Goal: Check status: Check status

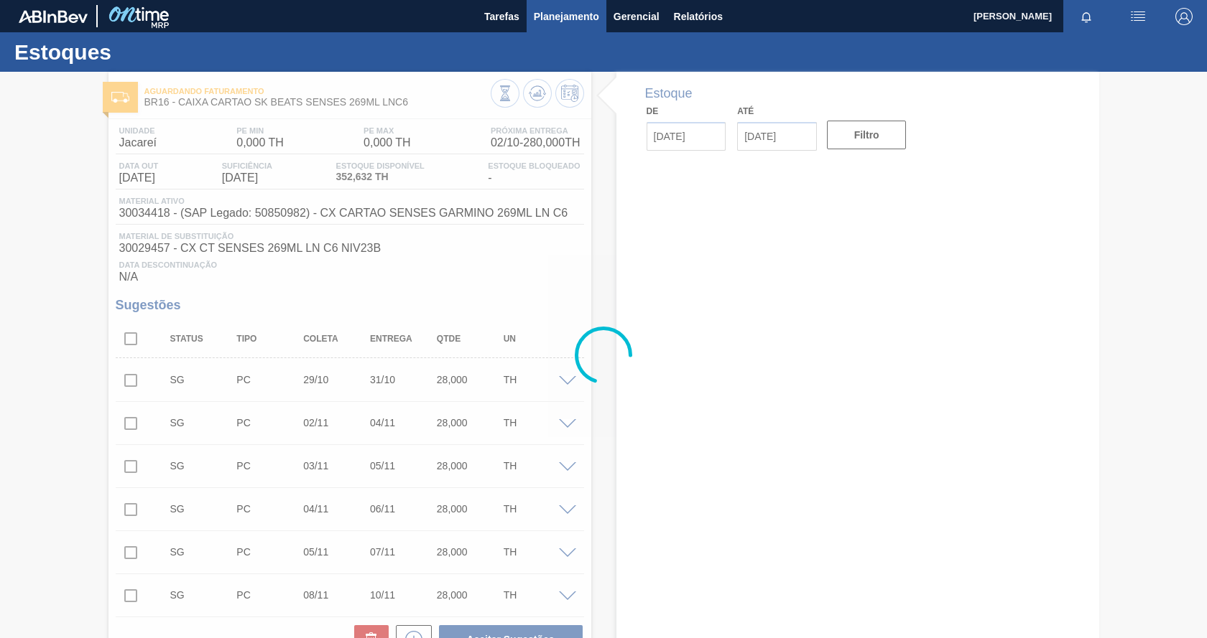
click at [573, 22] on span "Planejamento" at bounding box center [566, 16] width 65 height 17
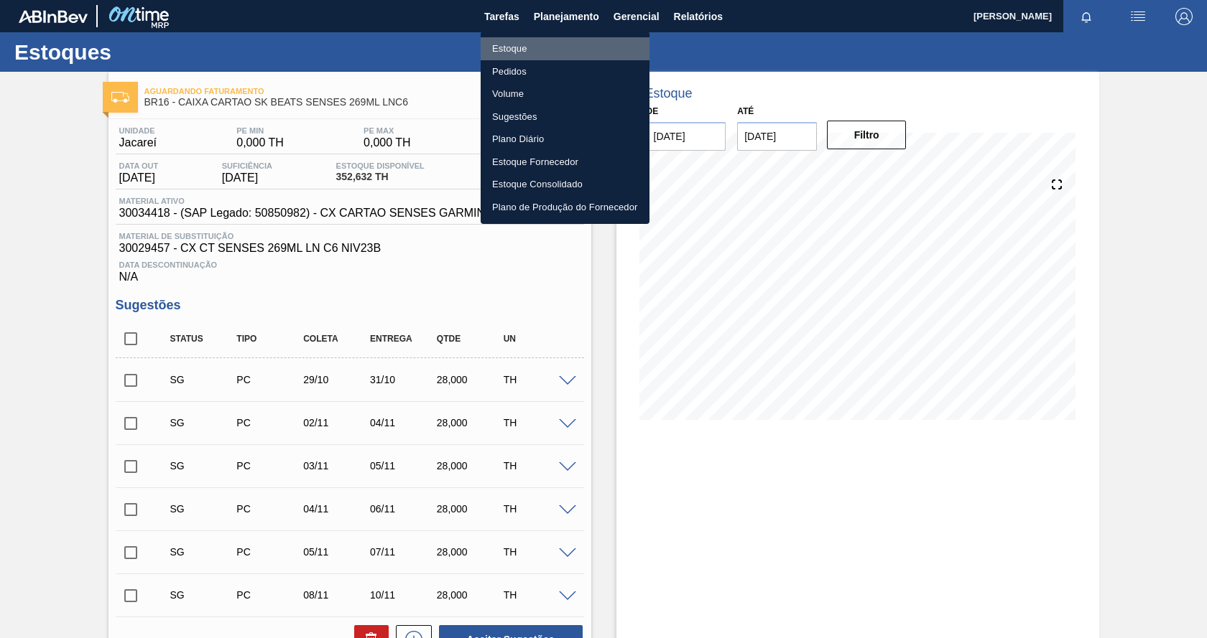
click at [516, 52] on li "Estoque" at bounding box center [564, 48] width 169 height 23
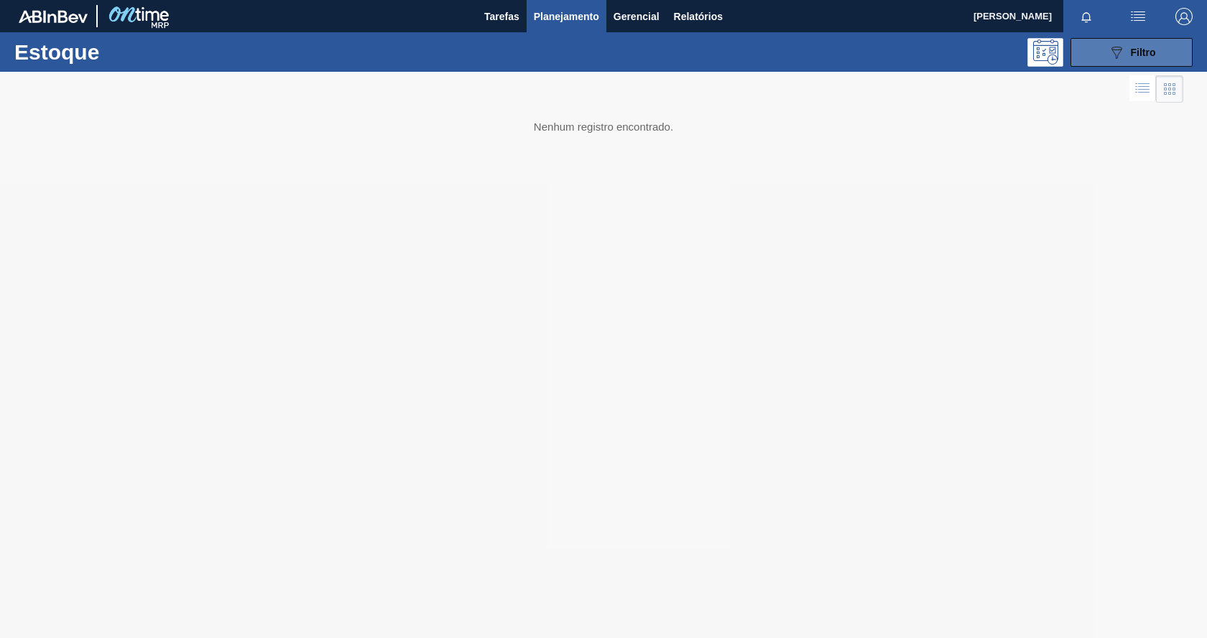
click at [1110, 52] on icon "089F7B8B-B2A5-4AFE-B5C0-19BA573D28AC" at bounding box center [1115, 52] width 17 height 17
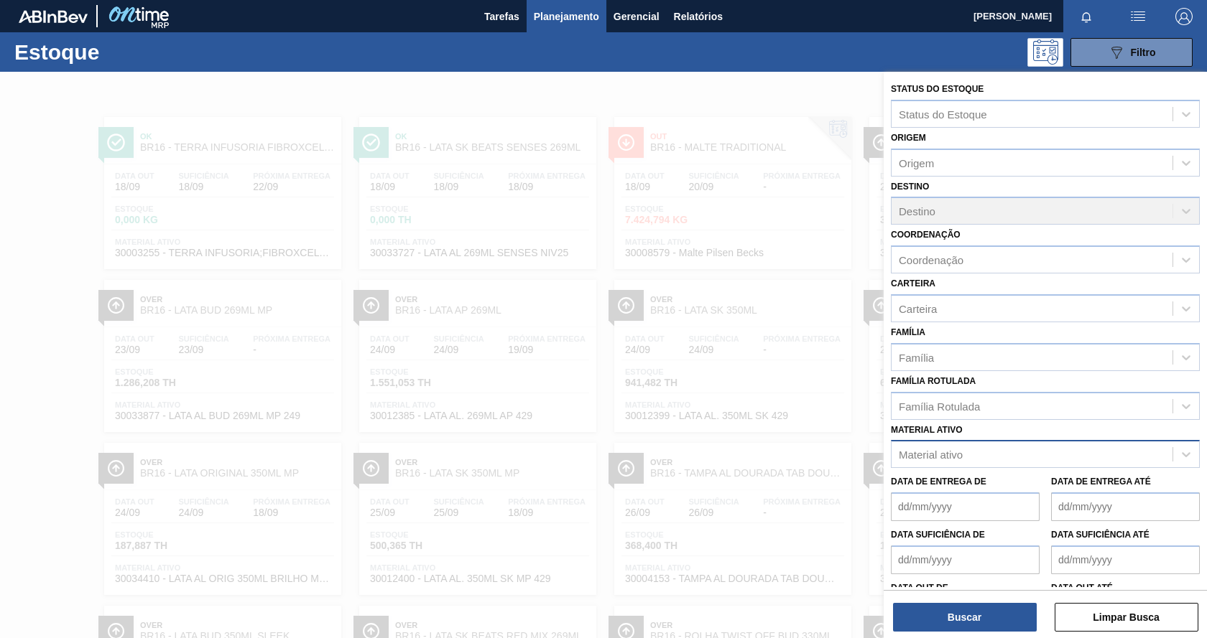
click at [952, 461] on div "Material ativo" at bounding box center [1031, 455] width 281 height 21
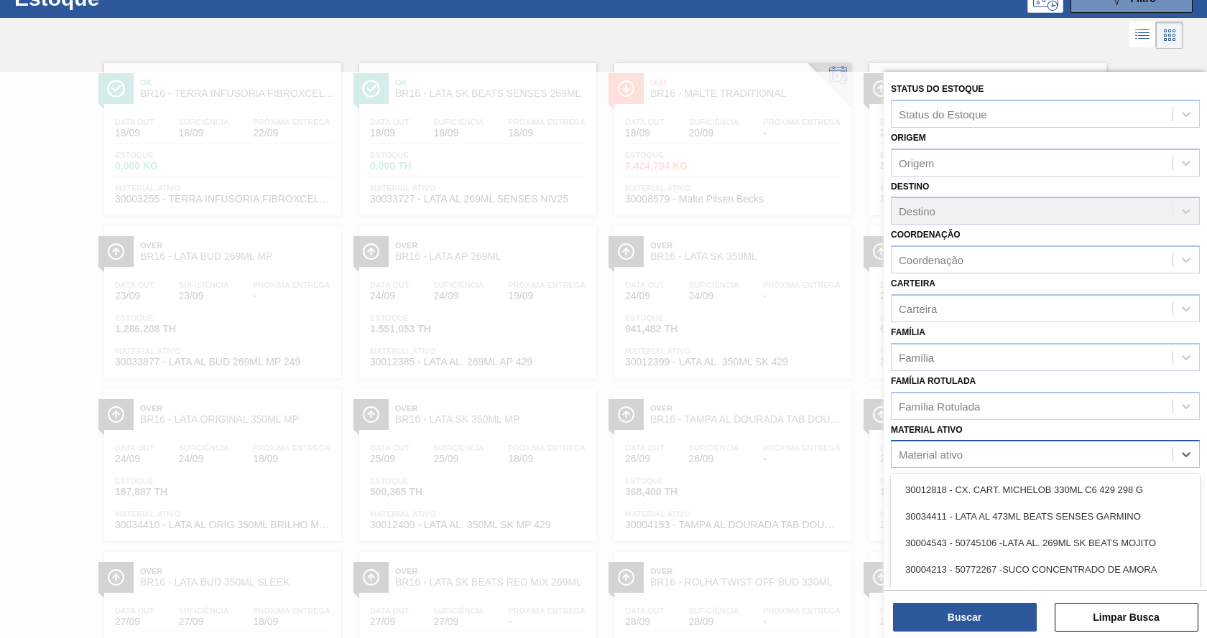
scroll to position [57, 0]
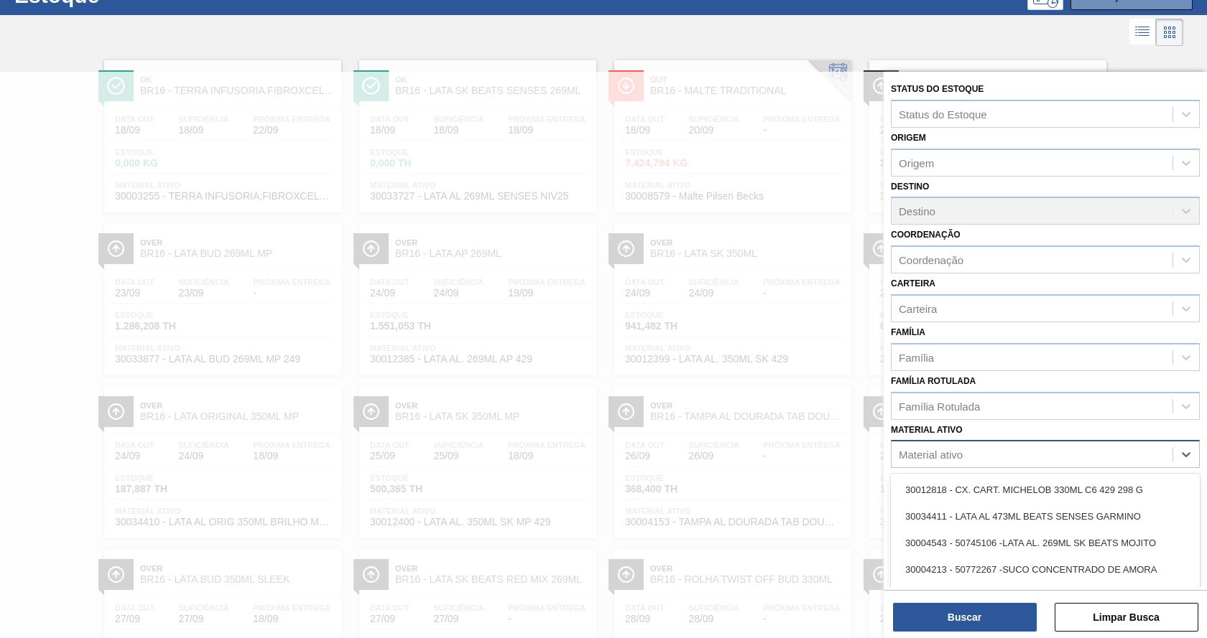
paste ativo "30003188"
type ativo "30003188"
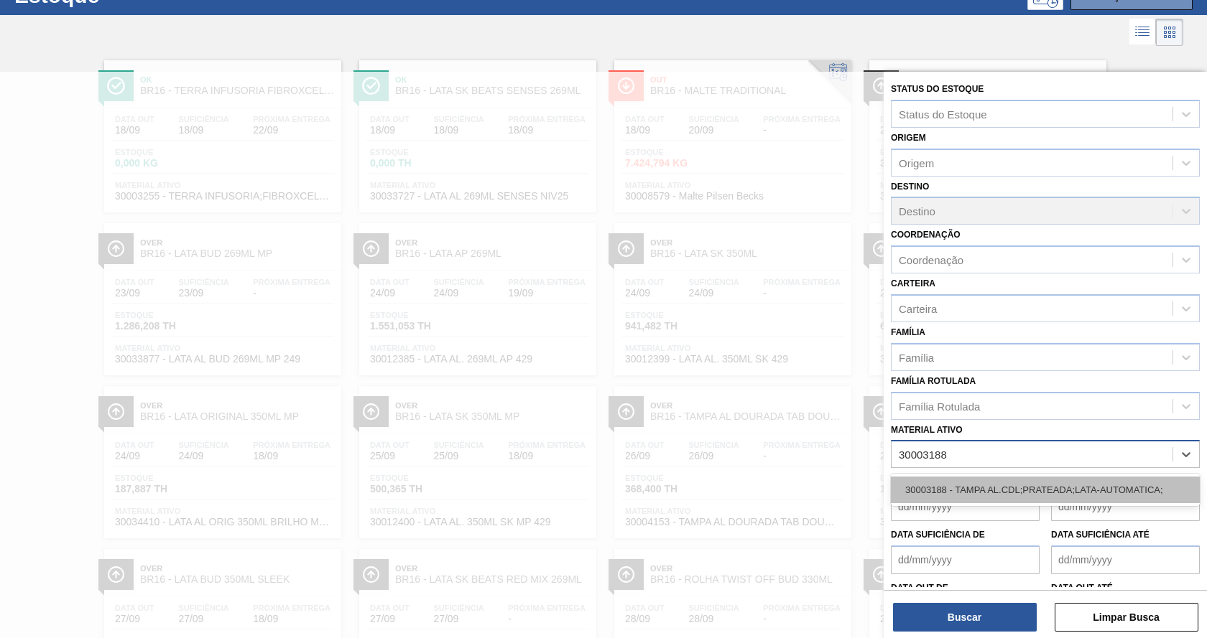
click at [960, 486] on div "30003188 - TAMPA AL.CDL;PRATEADA;LATA-AUTOMATICA;" at bounding box center [1045, 490] width 309 height 27
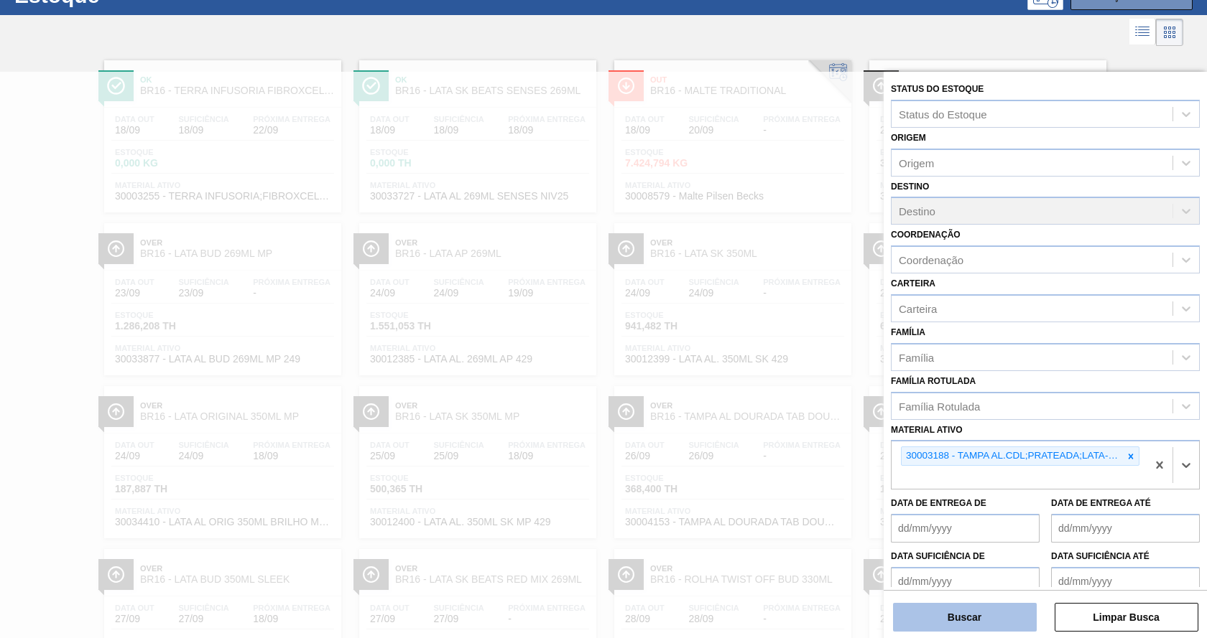
click at [964, 624] on button "Buscar" at bounding box center [965, 617] width 144 height 29
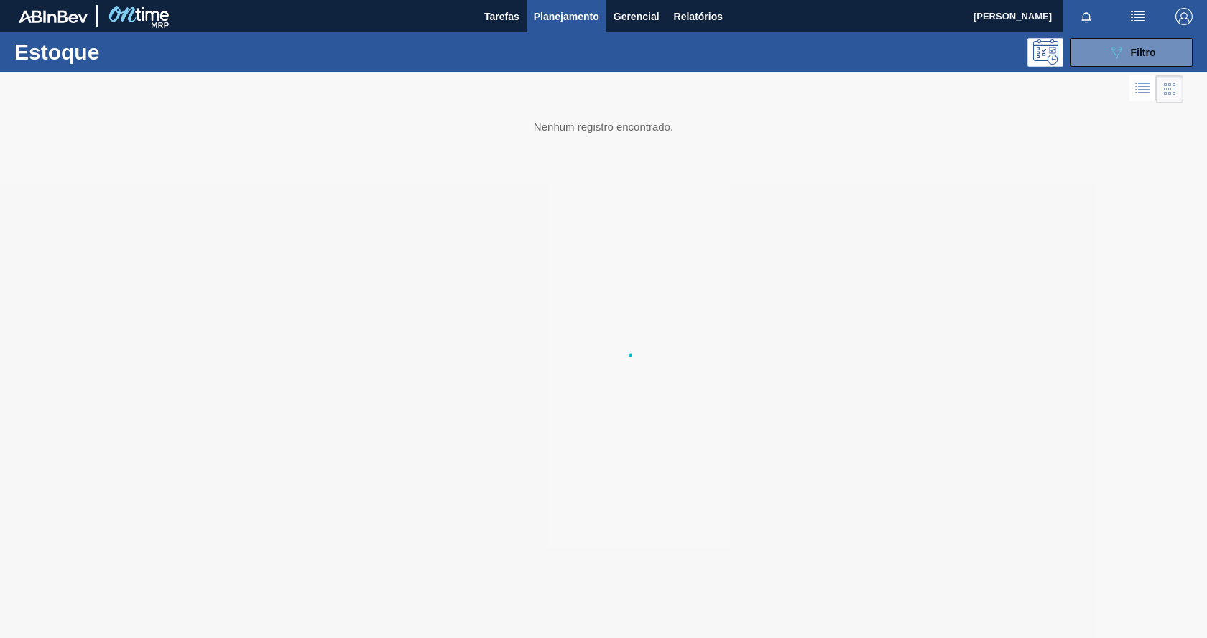
scroll to position [0, 0]
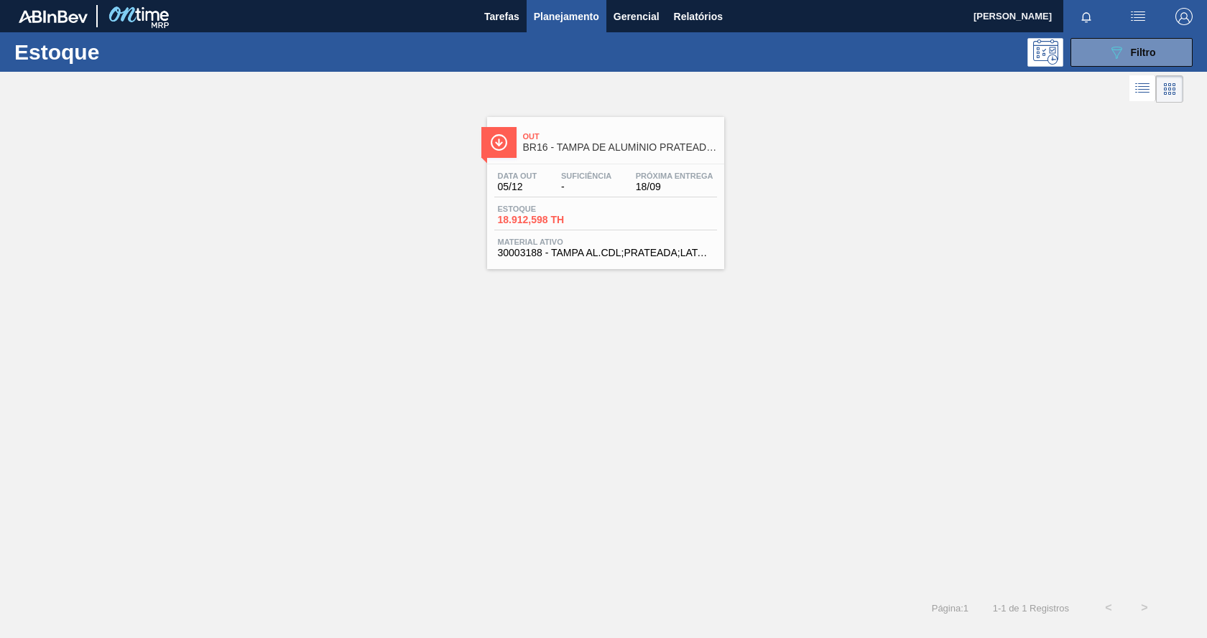
click at [677, 182] on span "18/09" at bounding box center [675, 187] width 78 height 11
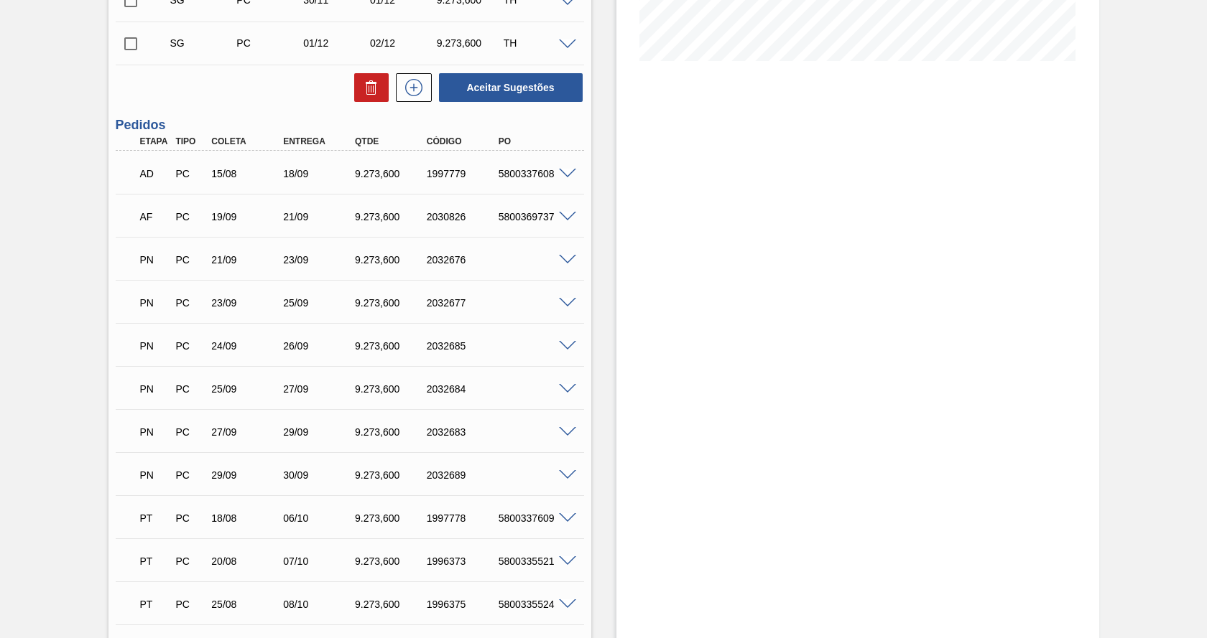
scroll to position [287, 0]
